Goal: Task Accomplishment & Management: Manage account settings

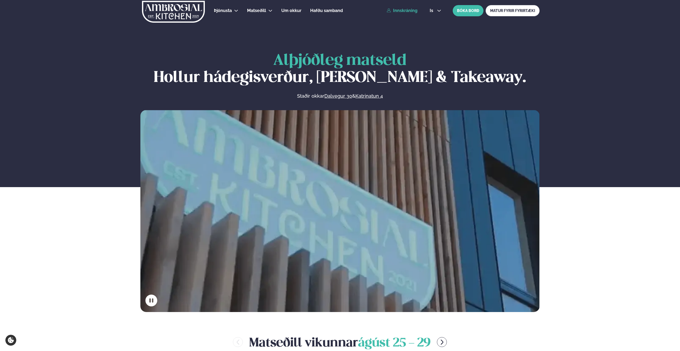
click at [311, 10] on link "Innskráning" at bounding box center [401, 10] width 31 height 5
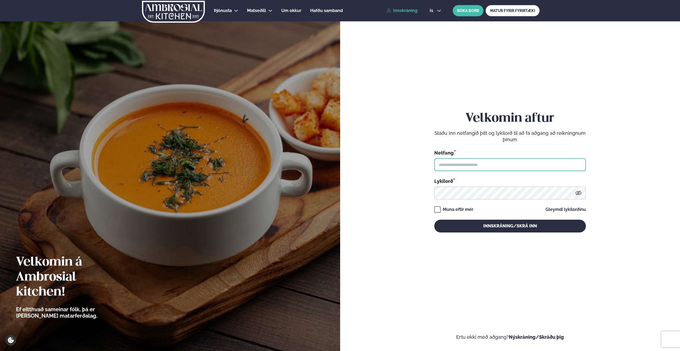
click at [311, 165] on input "text" at bounding box center [510, 164] width 152 height 13
type input "**********"
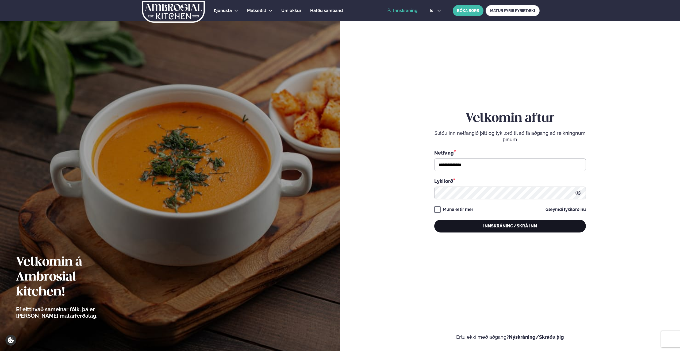
click at [311, 227] on button "Innskráning/Skrá inn" at bounding box center [510, 226] width 152 height 13
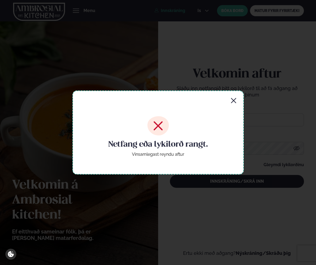
click at [234, 101] on icon "button" at bounding box center [233, 100] width 5 height 5
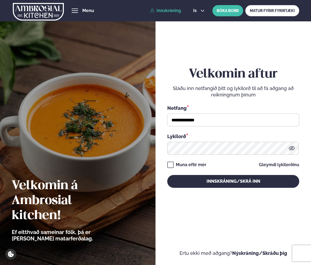
click at [292, 146] on icon at bounding box center [292, 148] width 6 height 6
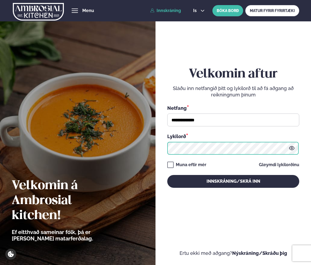
click at [167, 175] on button "Innskráning/Skrá inn" at bounding box center [233, 181] width 132 height 13
